Goal: Transaction & Acquisition: Book appointment/travel/reservation

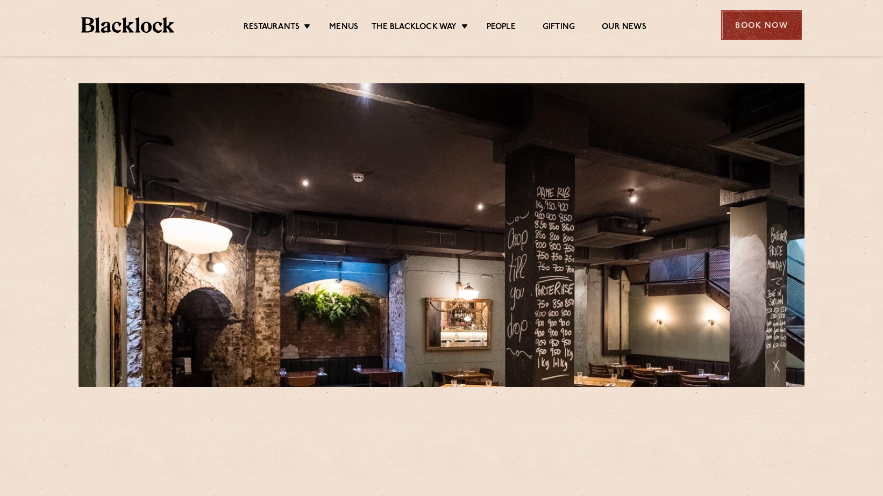
click at [746, 17] on div "Book Now" at bounding box center [761, 25] width 81 height 30
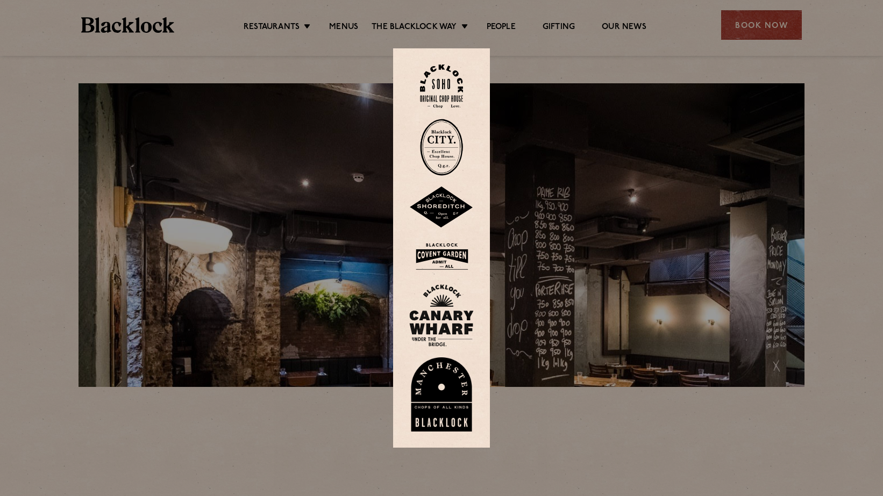
click at [438, 246] on img at bounding box center [441, 256] width 65 height 35
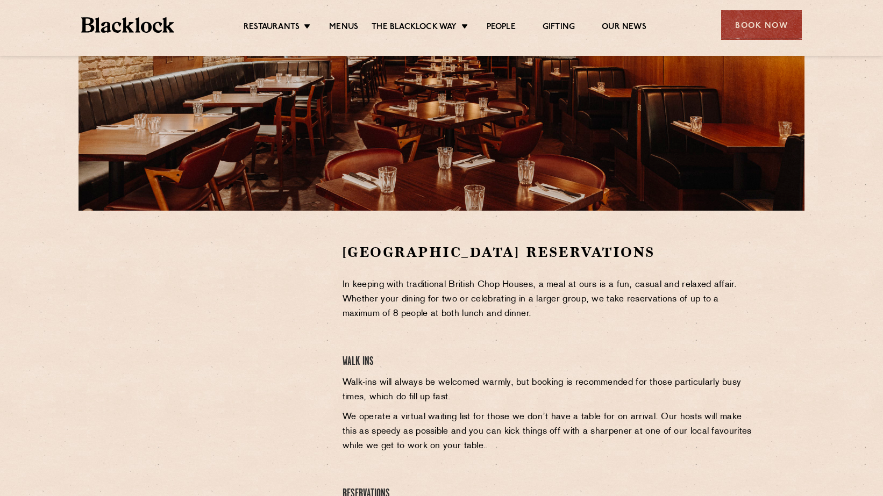
scroll to position [175, 0]
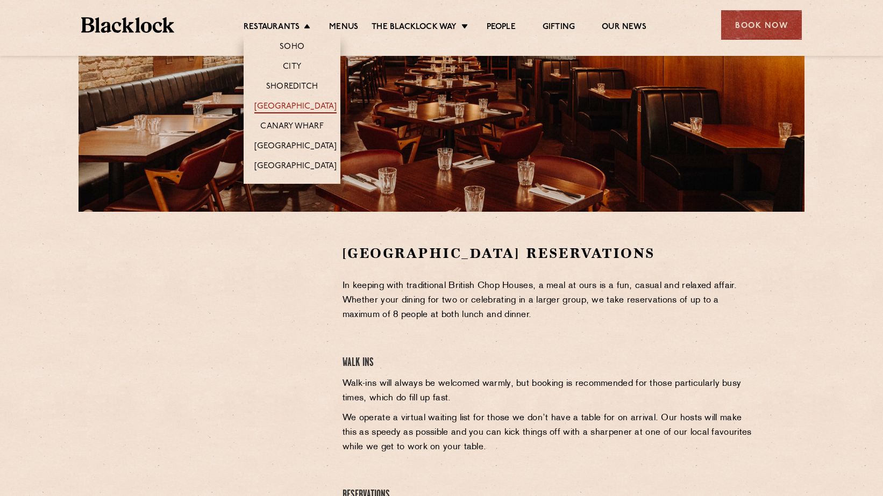
click at [293, 104] on link "[GEOGRAPHIC_DATA]" at bounding box center [295, 108] width 82 height 12
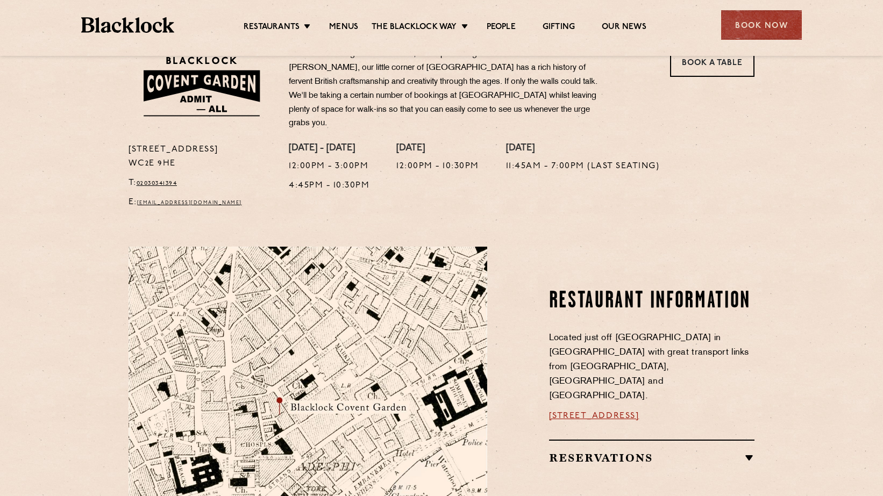
scroll to position [377, 0]
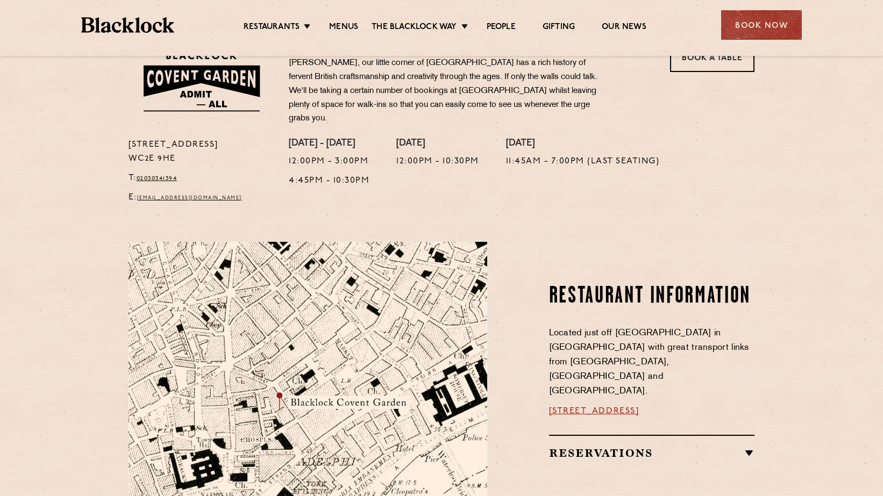
drag, startPoint x: 199, startPoint y: 150, endPoint x: 120, endPoint y: 139, distance: 79.3
click at [120, 139] on div "16a Bedford Street WC2E 9HE T: 02030341394 E: coventgarden@theblacklock.com" at bounding box center [200, 174] width 161 height 72
copy p "16a Bedford Street WC2E 9HE"
click at [765, 33] on div "Book Now" at bounding box center [761, 25] width 81 height 30
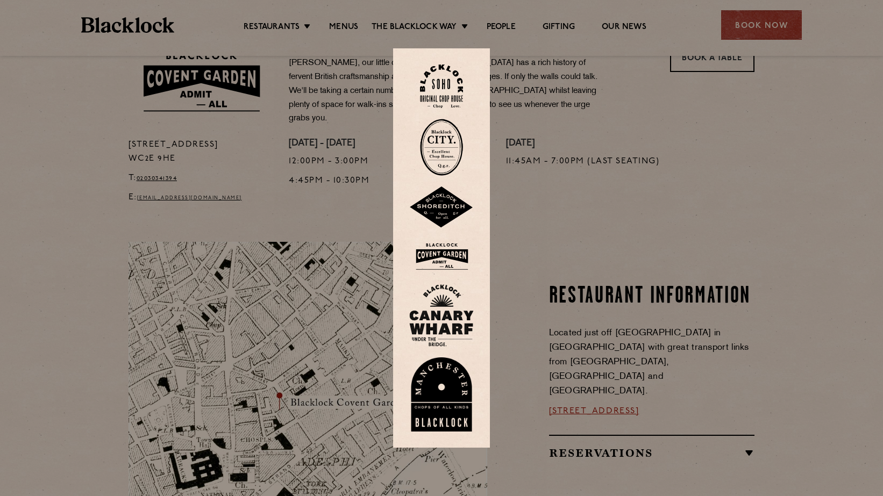
click at [438, 251] on img at bounding box center [441, 256] width 65 height 35
